Goal: Information Seeking & Learning: Learn about a topic

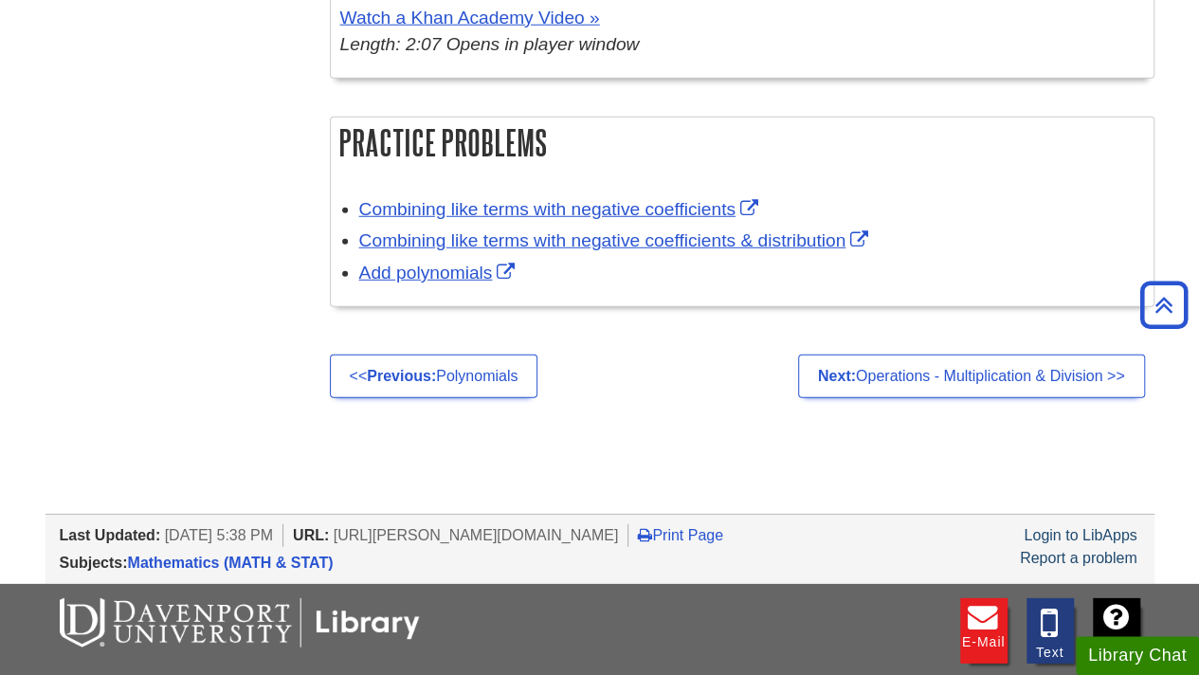
scroll to position [2564, 0]
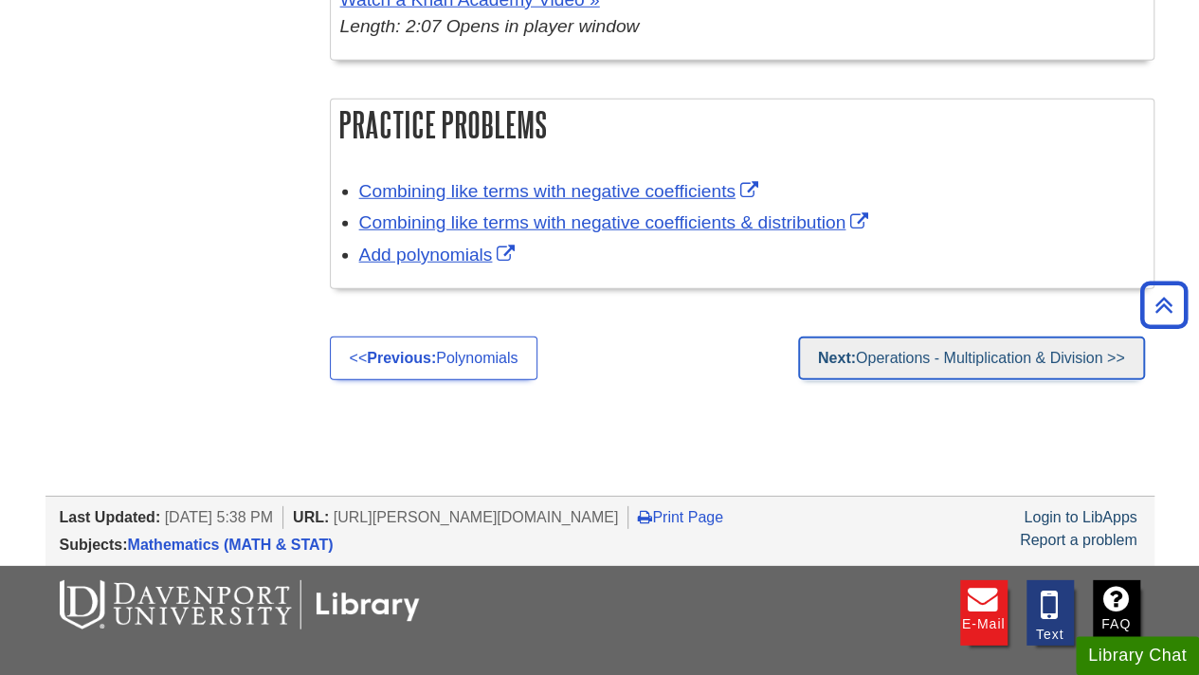
click at [972, 352] on link "Next: Operations - Multiplication & Division >>" at bounding box center [971, 358] width 347 height 44
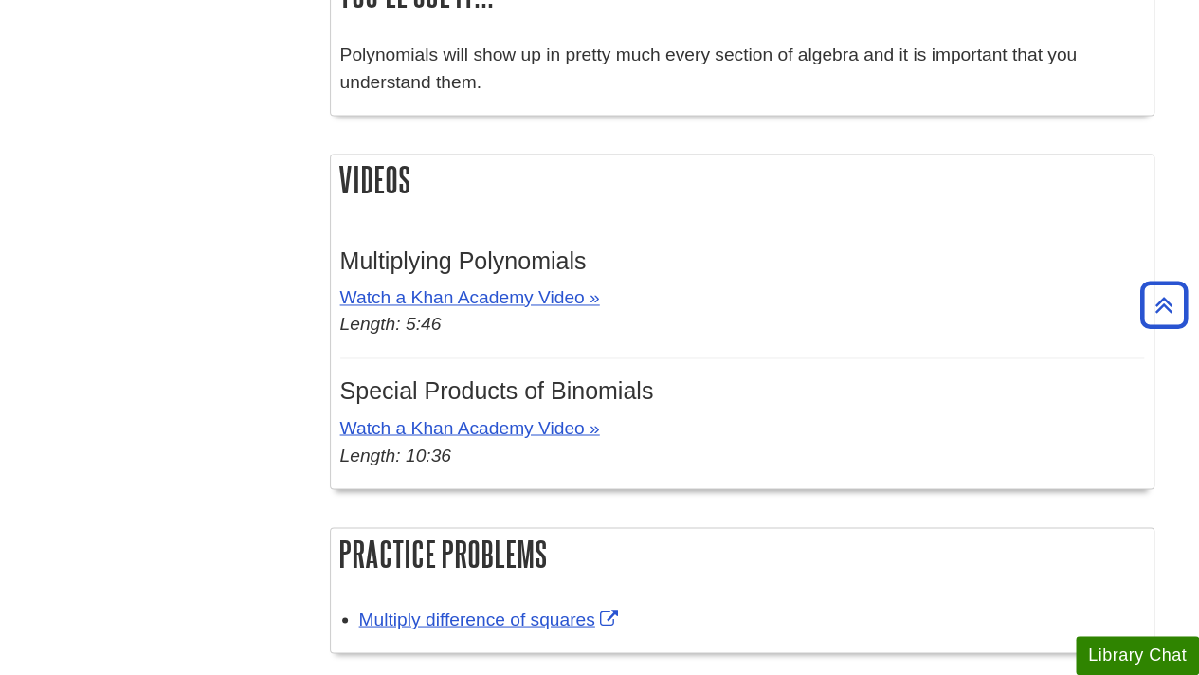
scroll to position [1377, 0]
click at [474, 296] on link "Watch a Khan Academy Video »" at bounding box center [470, 296] width 260 height 20
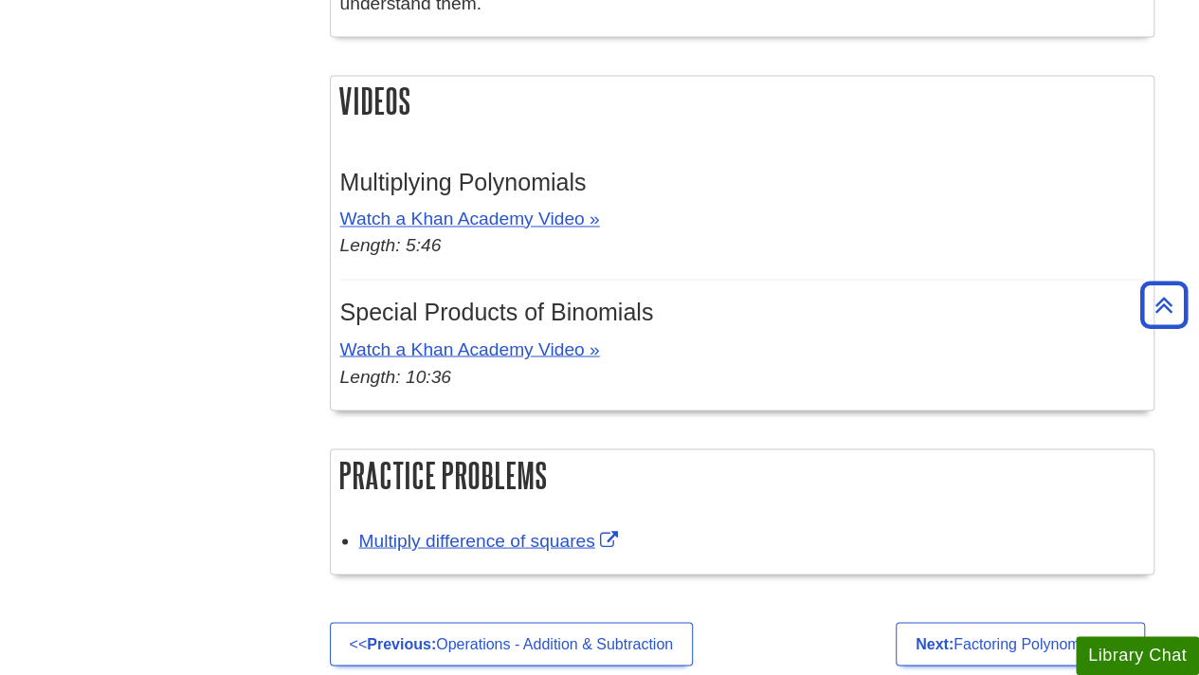
scroll to position [1468, 0]
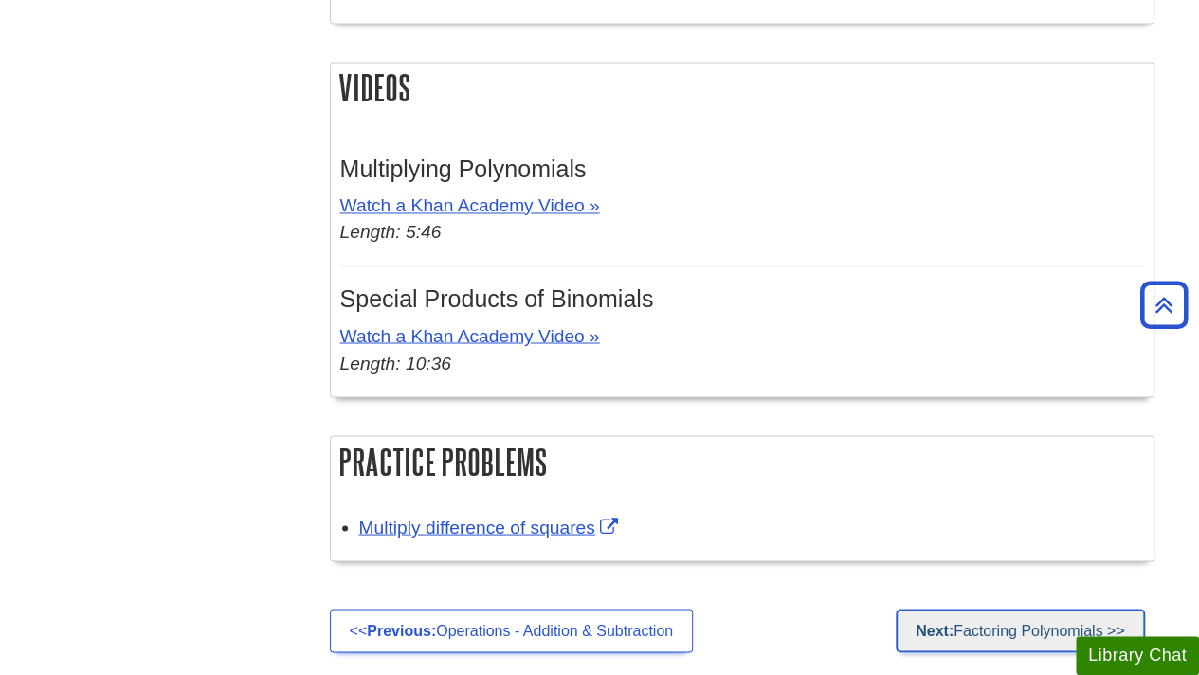
click at [1034, 625] on link "Next: Factoring Polynomials >>" at bounding box center [1020, 630] width 249 height 44
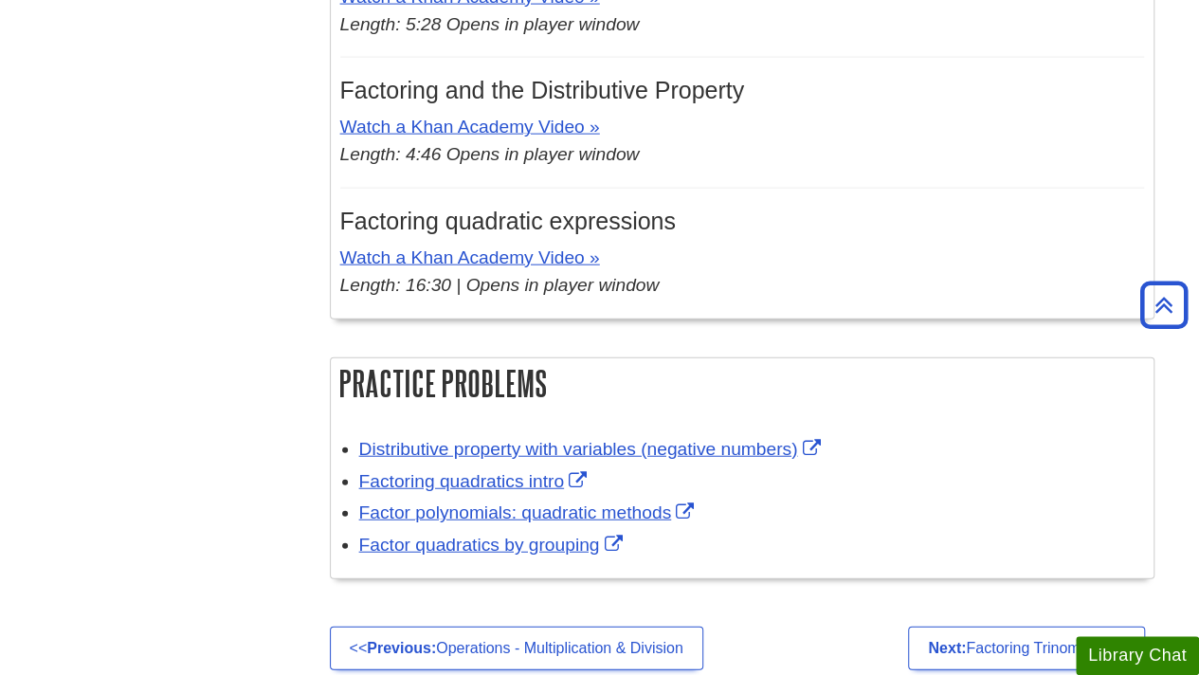
scroll to position [2111, 0]
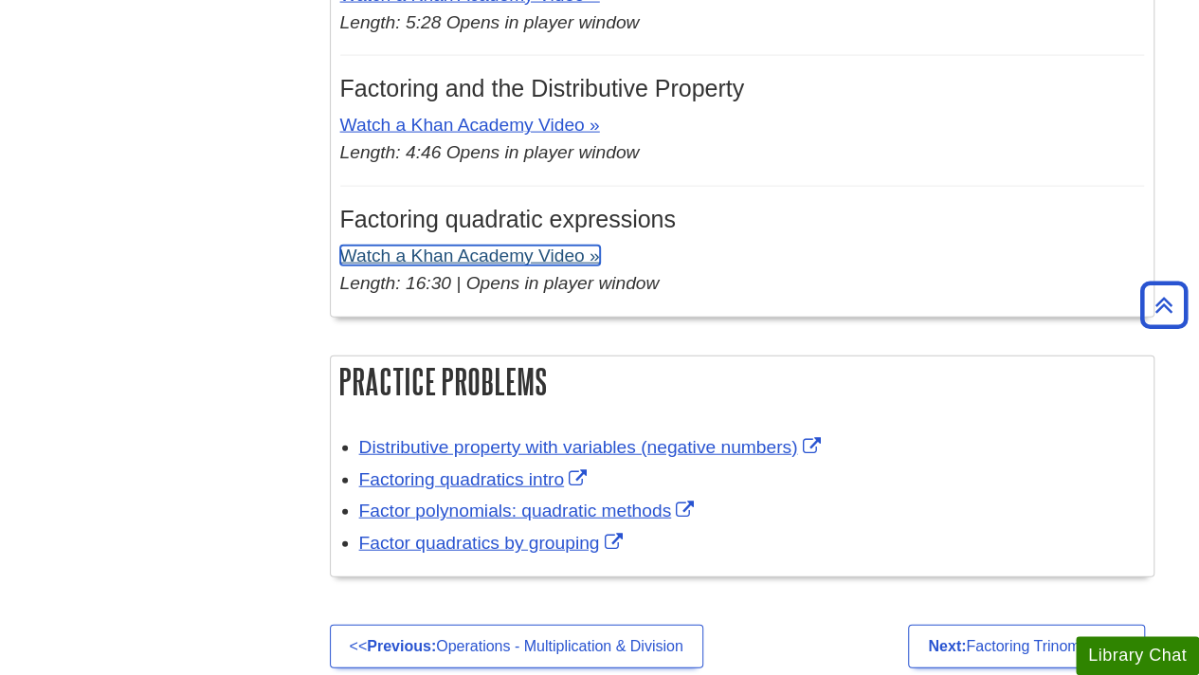
click at [535, 251] on link "Watch a Khan Academy Video »" at bounding box center [470, 255] width 260 height 20
